Goal: Information Seeking & Learning: Learn about a topic

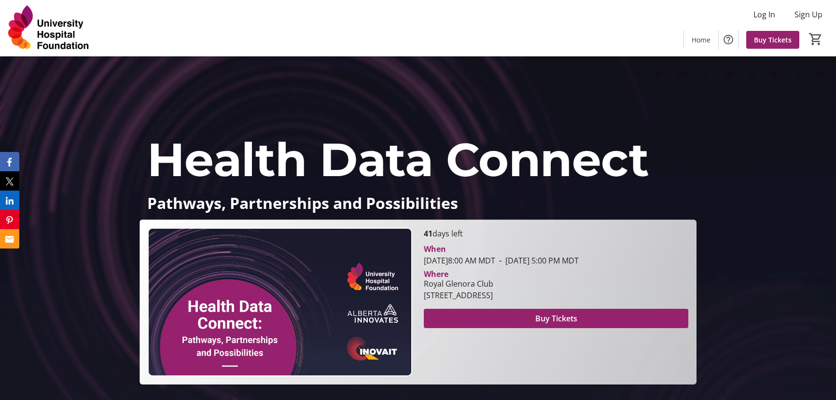
drag, startPoint x: 642, startPoint y: 294, endPoint x: 423, endPoint y: 284, distance: 219.3
click at [423, 284] on div "Royal Glenora Club 11160 River Valley Road Northwest, Edmonton, AB T5K 2M6" at bounding box center [458, 289] width 81 height 23
copy div "Royal Glenora Club 11160 River Valley Road Northwest, Edmonton, AB T5K 2M6"
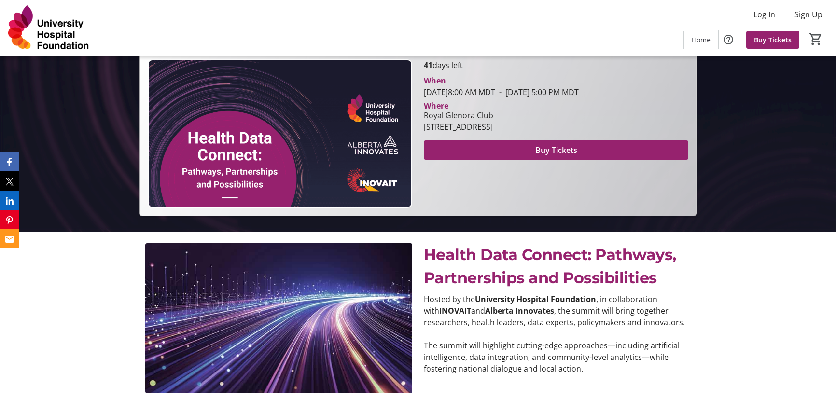
scroll to position [290, 0]
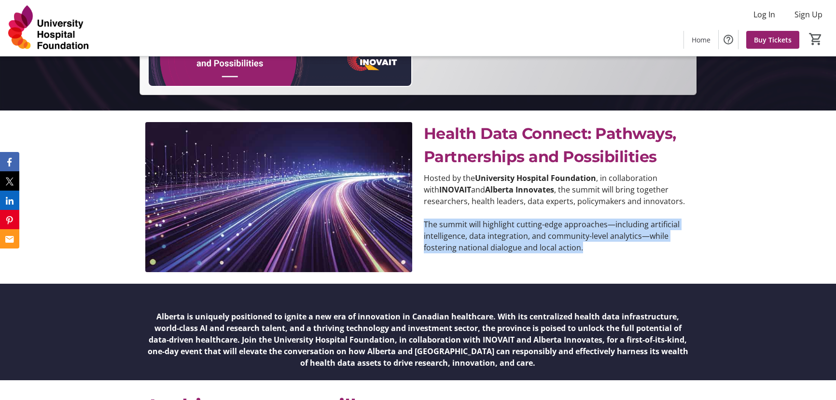
drag, startPoint x: 424, startPoint y: 226, endPoint x: 620, endPoint y: 231, distance: 196.5
click at [588, 254] on div "Health Data Connect: Pathways, Partnerships and Possibilities Hosted by the Uni…" at bounding box center [557, 197] width 267 height 150
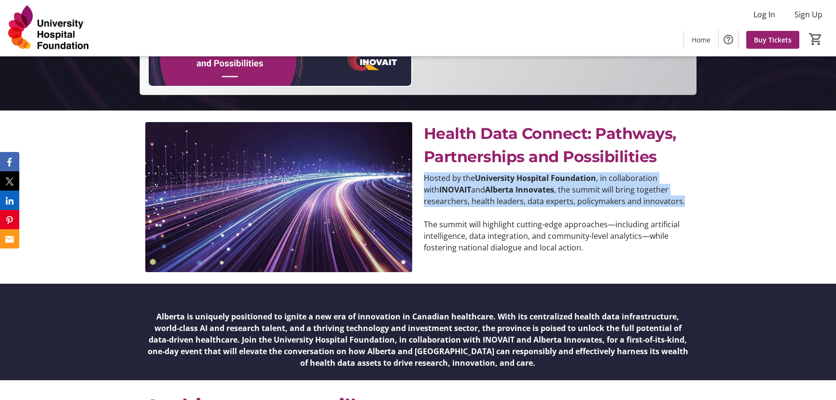
drag, startPoint x: 563, startPoint y: 189, endPoint x: 426, endPoint y: 177, distance: 138.1
click at [426, 177] on p "Hosted by the University Hospital Foundation , in collaboration with INOVAIT an…" at bounding box center [557, 189] width 267 height 35
copy p "Hosted by the University Hospital Foundation , in collaboration with INOVAIT an…"
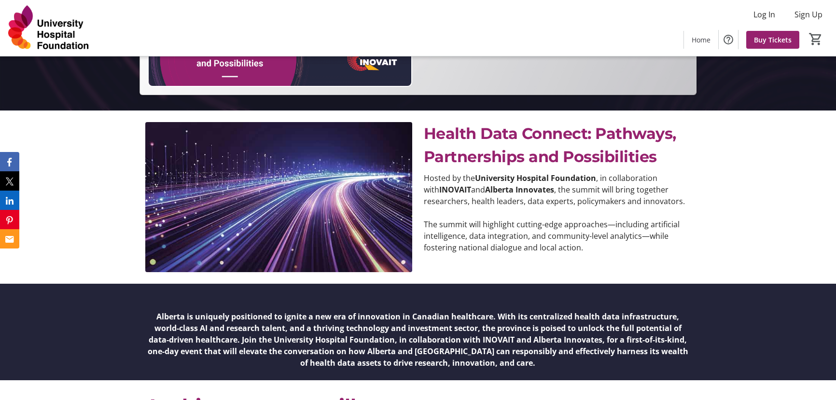
click at [557, 220] on p "The summit will highlight cutting-edge approaches—including artificial intellig…" at bounding box center [557, 236] width 267 height 35
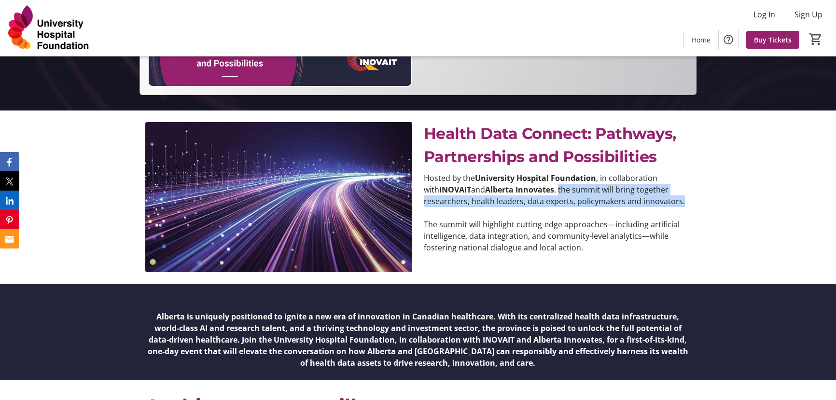
drag, startPoint x: 639, startPoint y: 201, endPoint x: 547, endPoint y: 191, distance: 92.7
click at [547, 191] on p "Hosted by the University Hospital Foundation , in collaboration with INOVAIT an…" at bounding box center [557, 189] width 267 height 35
copy p "the summit will bring together researchers, health leaders, data experts, polic…"
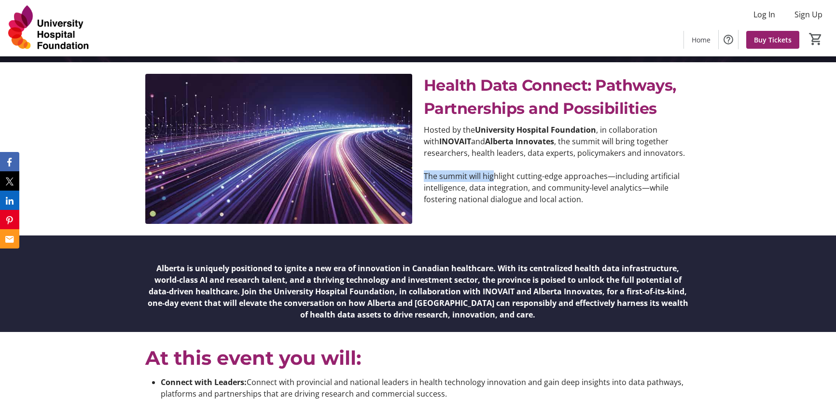
drag, startPoint x: 425, startPoint y: 177, endPoint x: 494, endPoint y: 175, distance: 69.0
click at [494, 175] on p "The summit will highlight cutting-edge approaches—including artificial intellig…" at bounding box center [557, 187] width 267 height 35
click at [637, 152] on p "Hosted by the University Hospital Foundation , in collaboration with INOVAIT an…" at bounding box center [557, 141] width 267 height 35
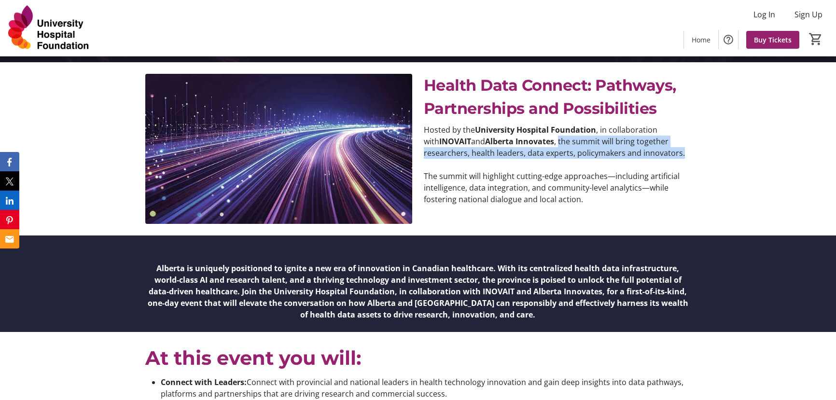
drag, startPoint x: 669, startPoint y: 155, endPoint x: 546, endPoint y: 142, distance: 123.7
click at [546, 142] on p "Hosted by the University Hospital Foundation , in collaboration with INOVAIT an…" at bounding box center [557, 141] width 267 height 35
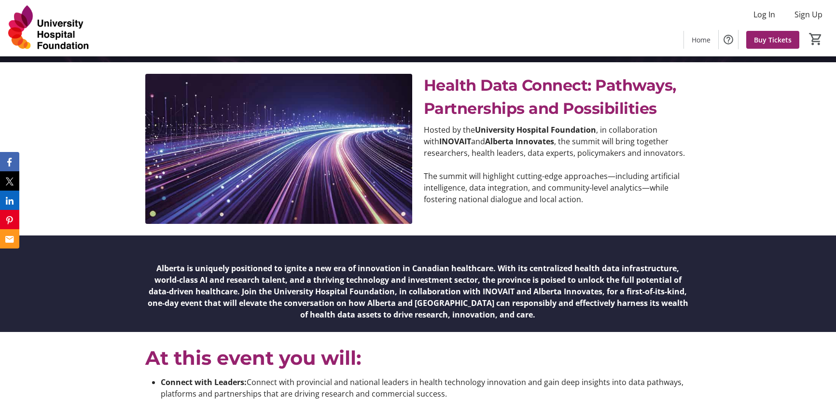
click at [486, 190] on p "The summit will highlight cutting-edge approaches—including artificial intellig…" at bounding box center [557, 187] width 267 height 35
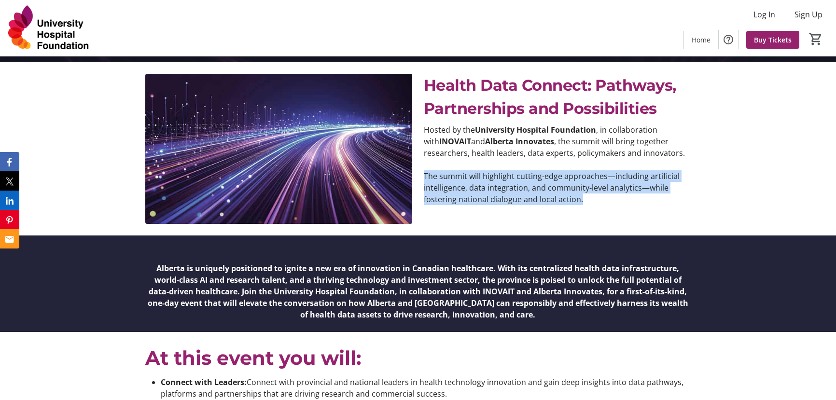
drag, startPoint x: 425, startPoint y: 176, endPoint x: 643, endPoint y: 203, distance: 219.8
click at [643, 203] on p "The summit will highlight cutting-edge approaches—including artificial intellig…" at bounding box center [557, 187] width 267 height 35
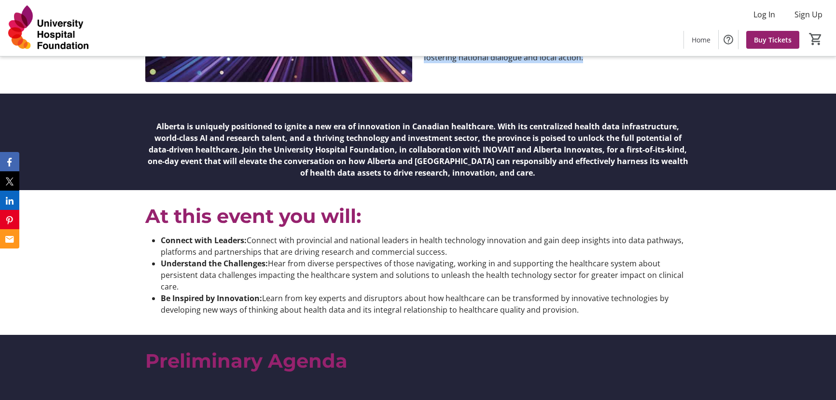
scroll to position [483, 0]
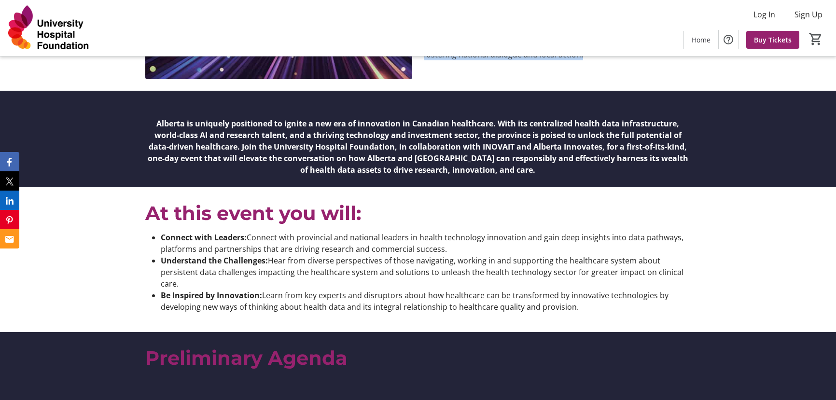
copy p "The summit will highlight cutting-edge approaches—including artificial intellig…"
click at [355, 298] on li "Be Inspired by Innovation: Learn from key experts and disruptors about how heal…" at bounding box center [426, 301] width 530 height 23
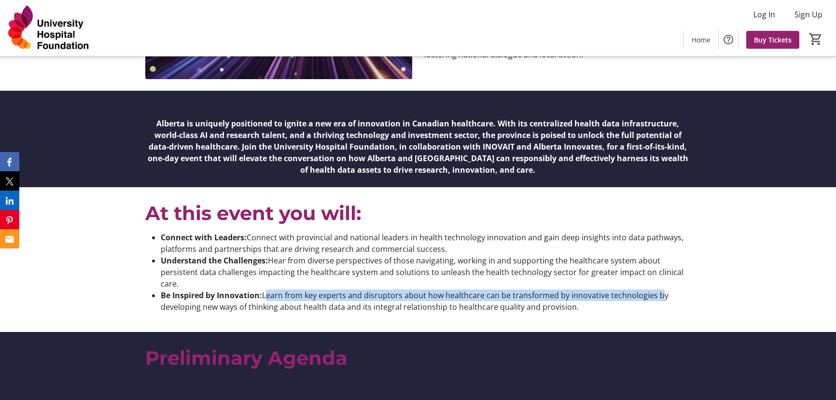
drag, startPoint x: 263, startPoint y: 297, endPoint x: 654, endPoint y: 297, distance: 390.9
click at [654, 297] on li "Be Inspired by Innovation: Learn from key experts and disruptors about how heal…" at bounding box center [426, 301] width 530 height 23
copy li "Learn from key experts and disruptors about how healthcare can be transformed b…"
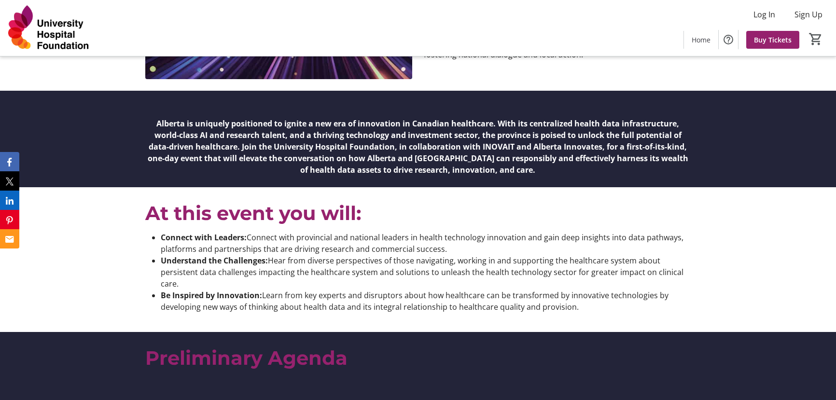
click at [322, 319] on div "Connect with Leaders: Connect with provincial and national leaders in health te…" at bounding box center [417, 276] width 557 height 89
drag, startPoint x: 656, startPoint y: 295, endPoint x: 341, endPoint y: 304, distance: 314.8
click at [341, 304] on li "Be Inspired by Innovation: Learn from key experts and disruptors about how heal…" at bounding box center [426, 301] width 530 height 23
copy li "by developing new ways of thinking about health data"
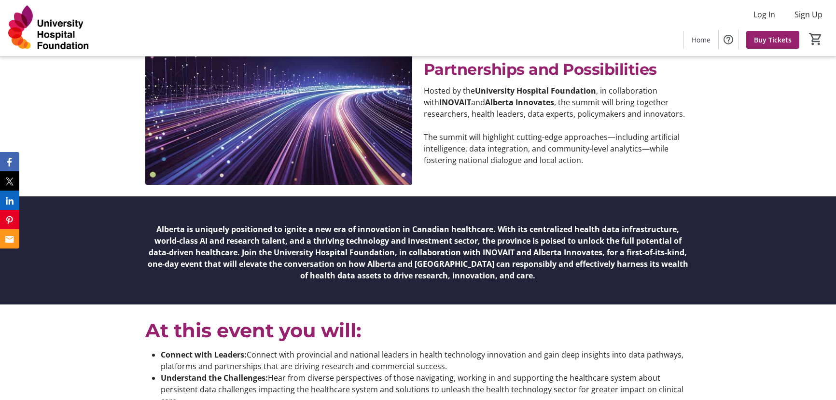
scroll to position [386, 0]
